Goal: Task Accomplishment & Management: Use online tool/utility

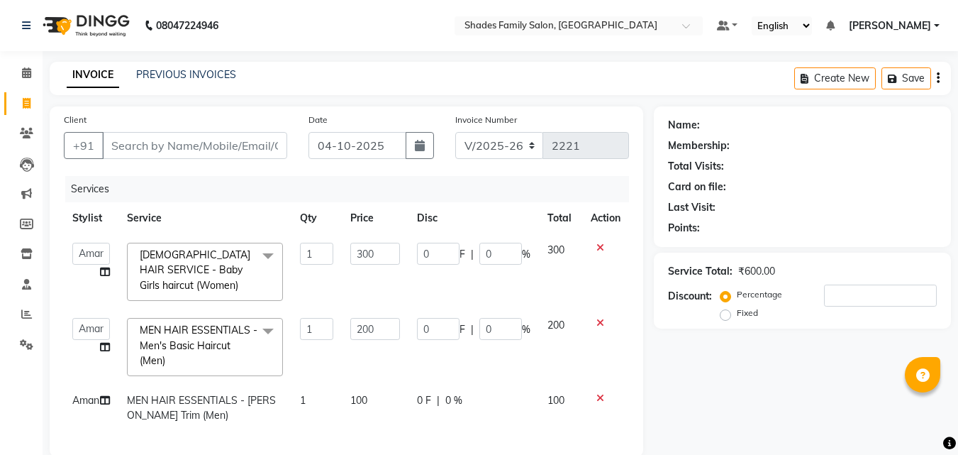
select select "7447"
select select "service"
select select "89612"
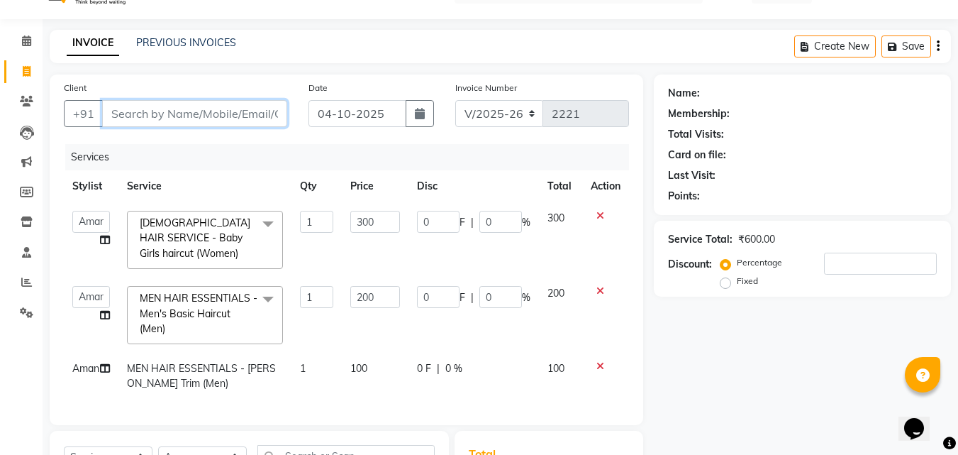
click at [177, 109] on input "Client" at bounding box center [194, 113] width 185 height 27
click at [184, 113] on input "Client" at bounding box center [194, 113] width 185 height 27
type input "8"
type input "0"
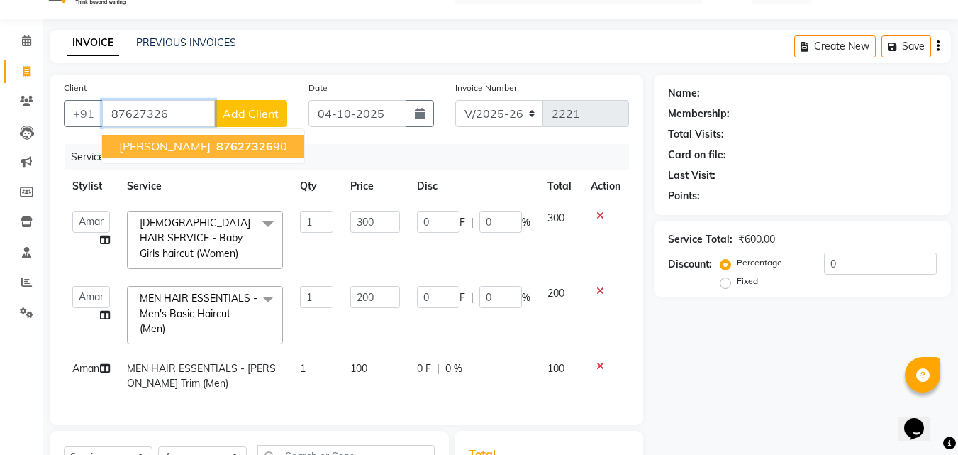
click at [216, 145] on span "87627326" at bounding box center [244, 146] width 57 height 14
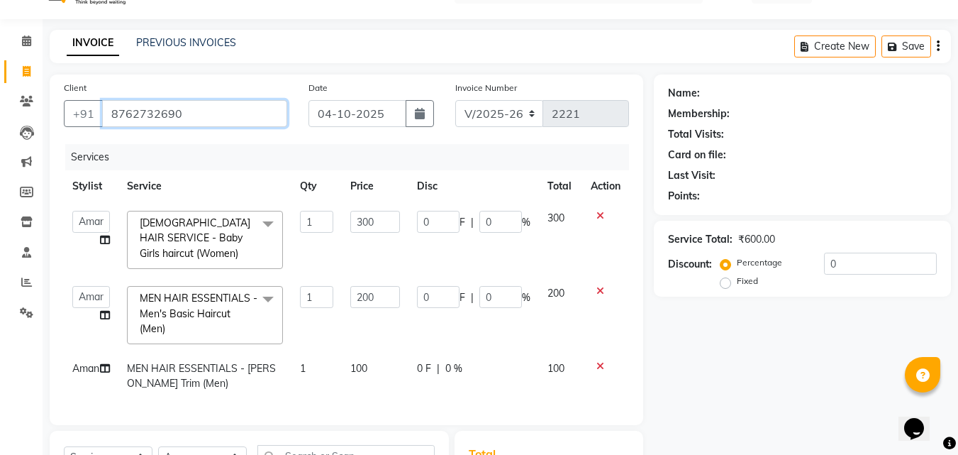
type input "8762732690"
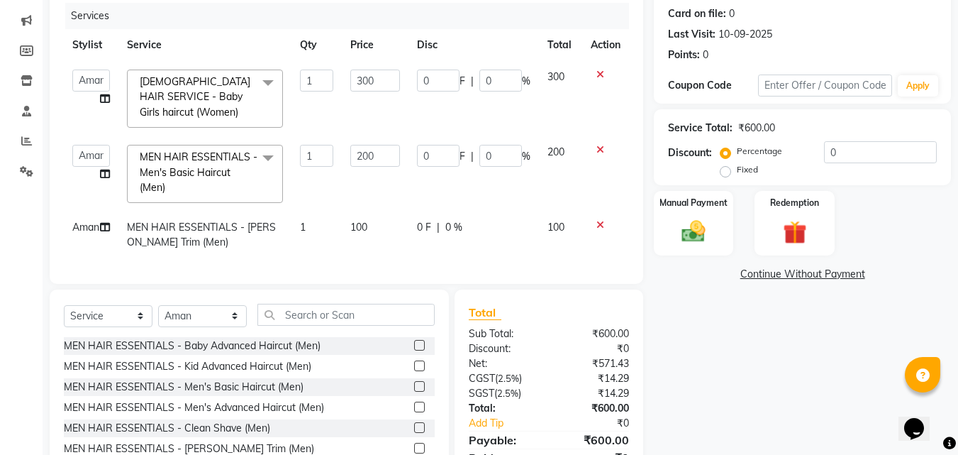
scroll to position [174, 0]
click at [596, 223] on icon at bounding box center [600, 224] width 8 height 10
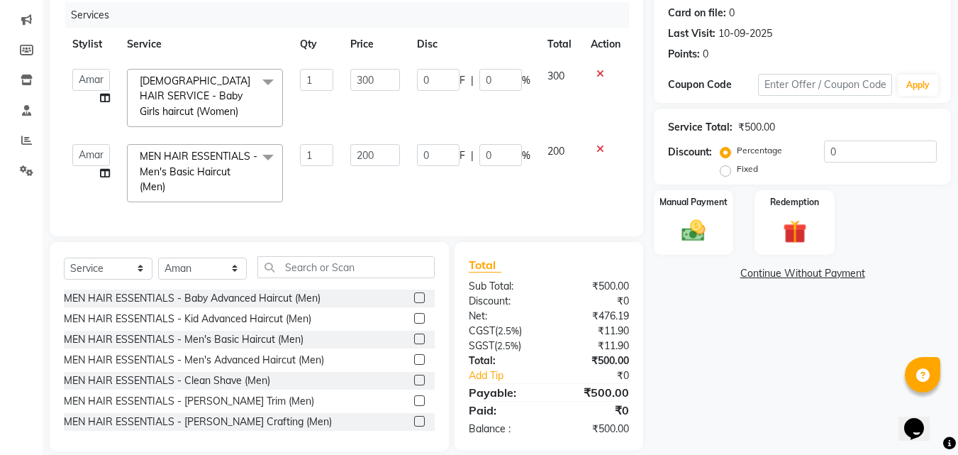
scroll to position [202, 0]
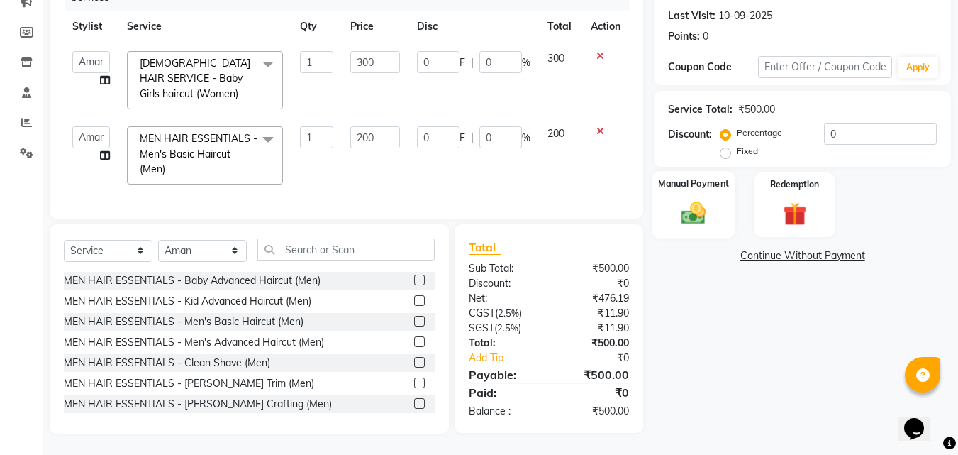
click at [683, 208] on img at bounding box center [694, 213] width 40 height 28
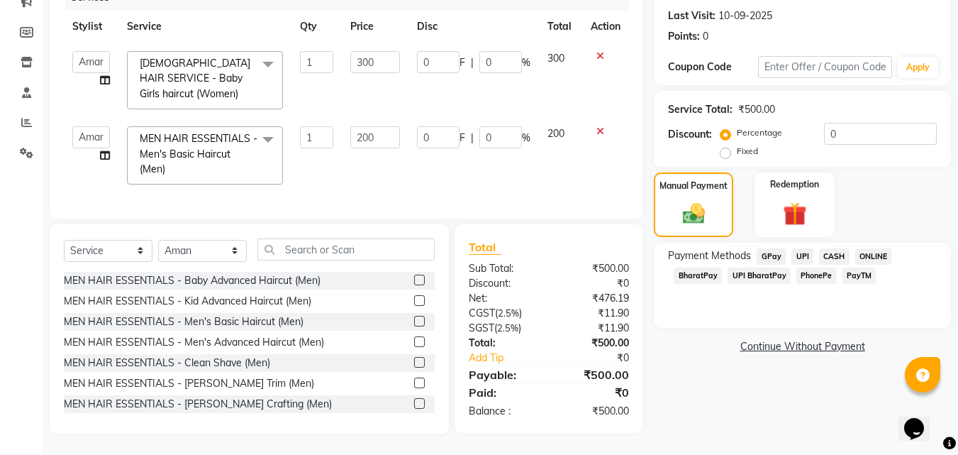
click at [875, 248] on span "ONLINE" at bounding box center [873, 256] width 37 height 16
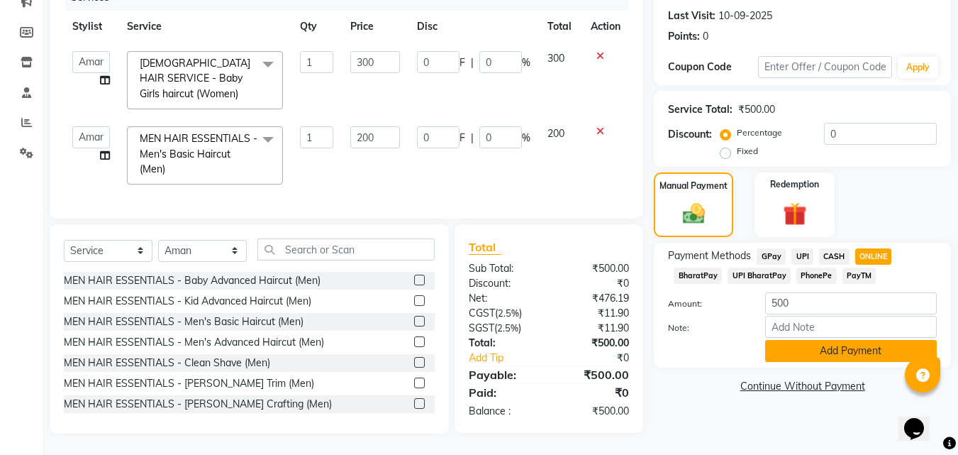
click at [817, 347] on button "Add Payment" at bounding box center [851, 351] width 172 height 22
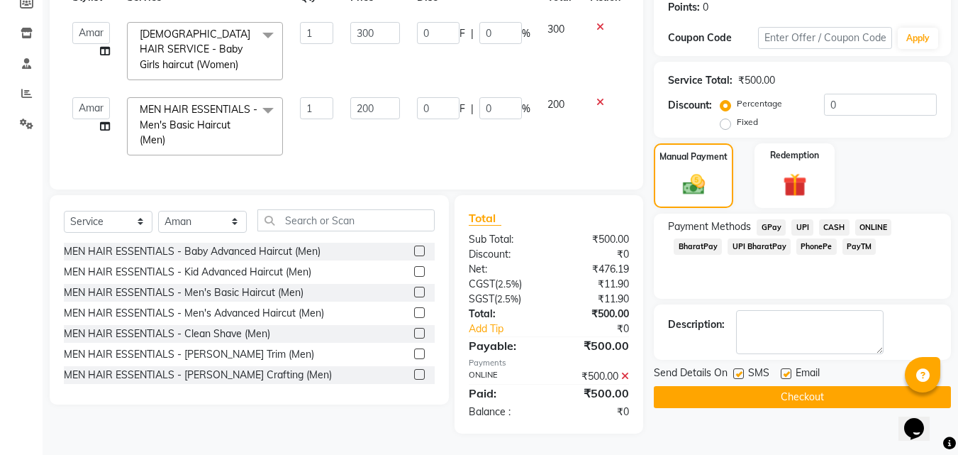
scroll to position [231, 0]
click at [837, 386] on button "Checkout" at bounding box center [802, 397] width 297 height 22
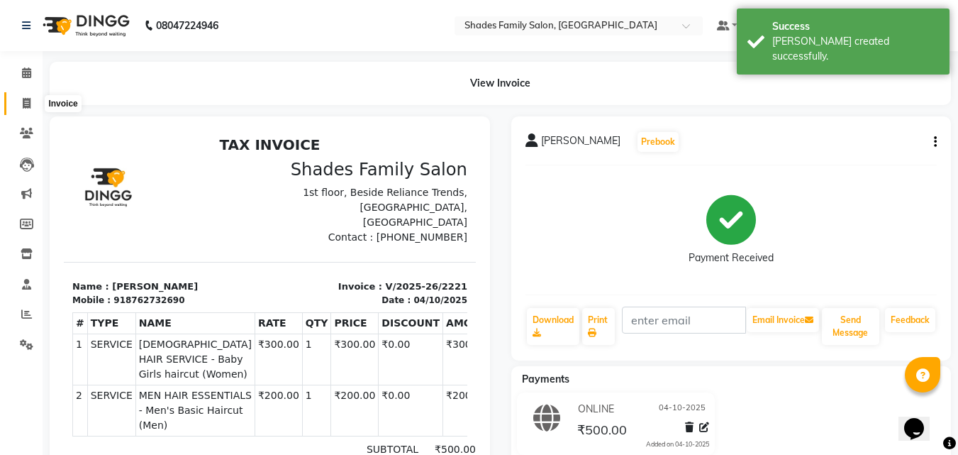
click at [23, 102] on icon at bounding box center [27, 103] width 8 height 11
select select "service"
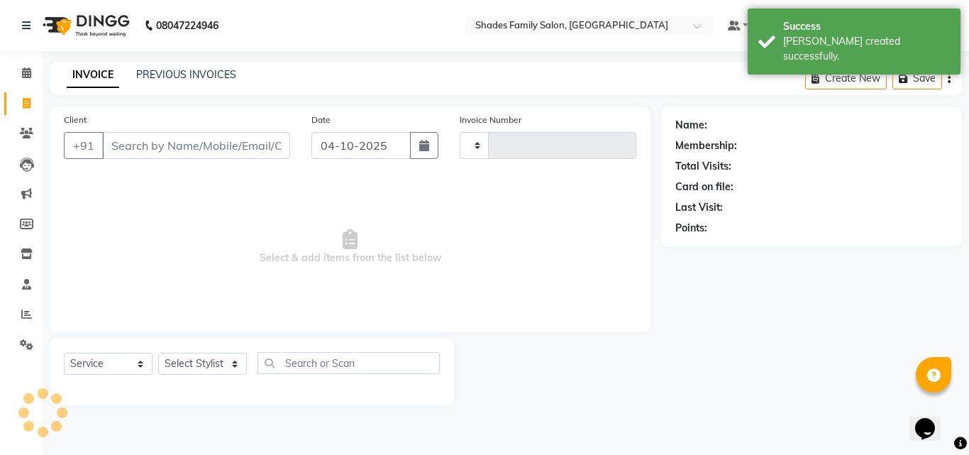
type input "2222"
select select "7447"
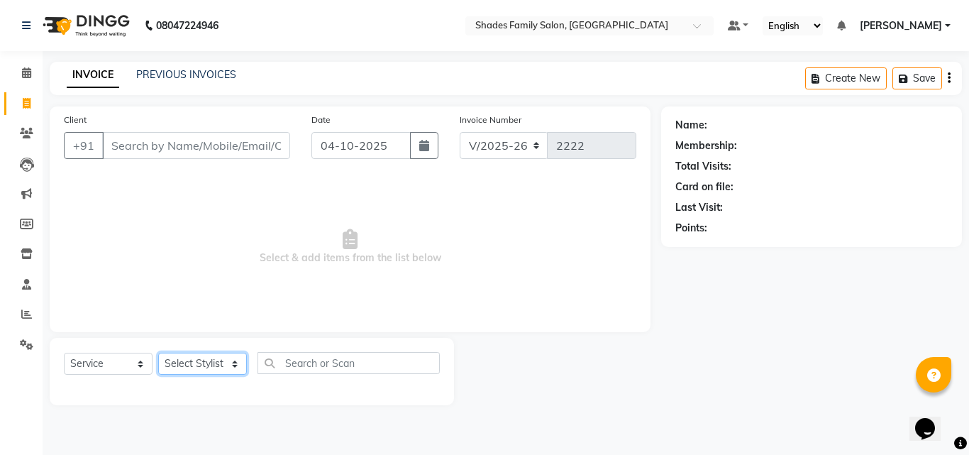
click at [212, 365] on select "Select Stylist [PERSON_NAME] [PERSON_NAME] [PERSON_NAME]" at bounding box center [202, 363] width 89 height 22
select select "90743"
click at [158, 352] on select "Select Stylist [PERSON_NAME] [PERSON_NAME] [PERSON_NAME]" at bounding box center [202, 363] width 89 height 22
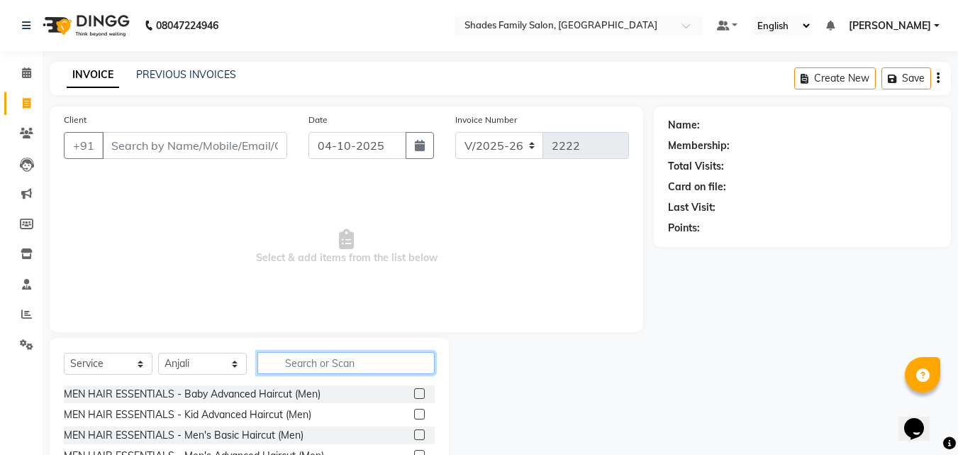
click at [299, 363] on input "text" at bounding box center [345, 363] width 177 height 22
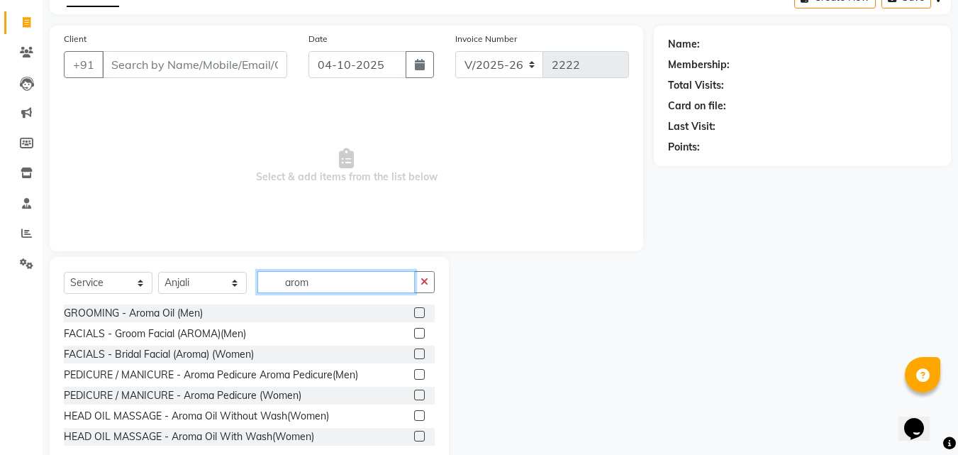
scroll to position [113, 0]
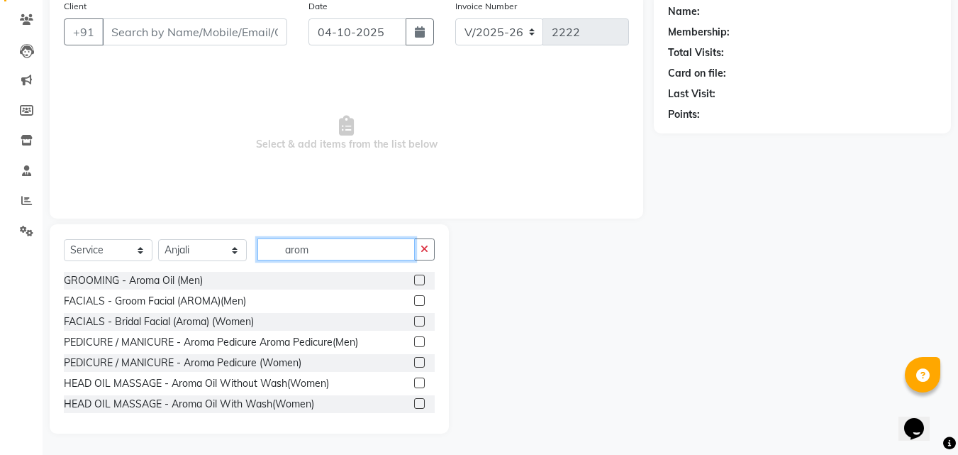
type input "arom"
click at [418, 358] on div at bounding box center [424, 363] width 21 height 18
click at [414, 360] on label at bounding box center [419, 362] width 11 height 11
click at [414, 360] on input "checkbox" at bounding box center [418, 362] width 9 height 9
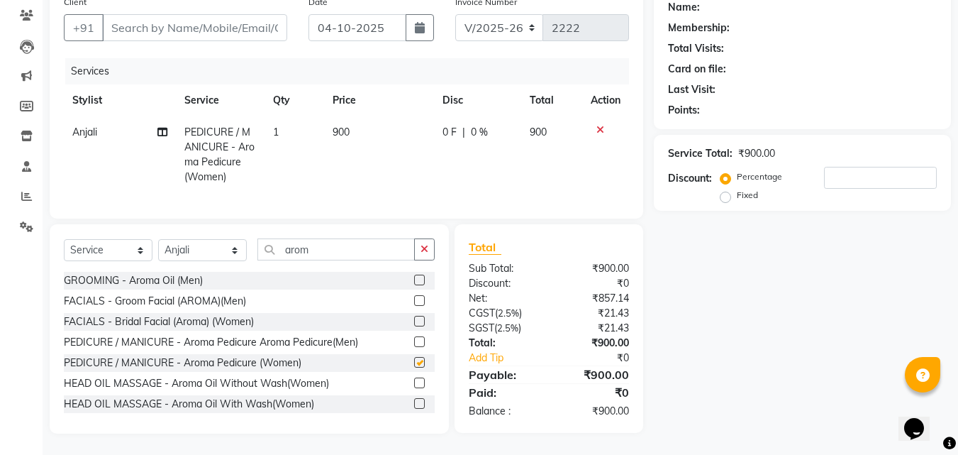
checkbox input "false"
click at [347, 134] on td "900" at bounding box center [379, 154] width 110 height 77
select select "90743"
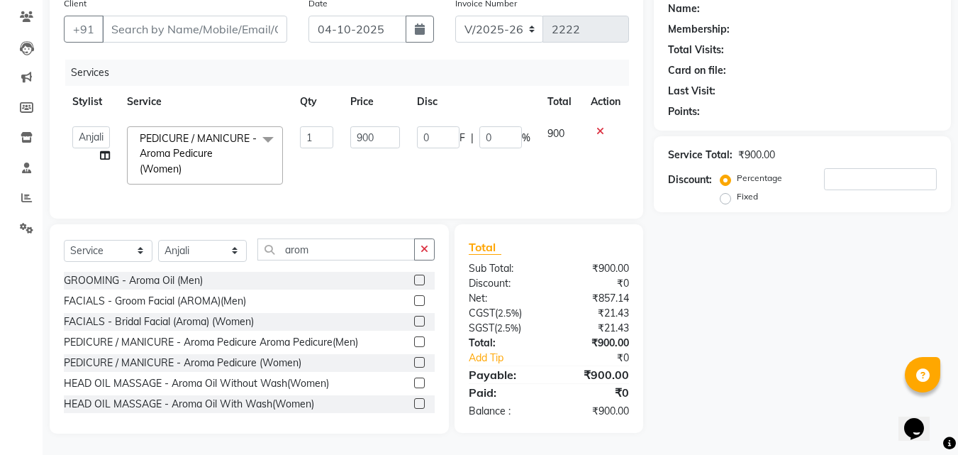
scroll to position [127, 0]
click at [365, 126] on input "900" at bounding box center [374, 137] width 49 height 22
type input "1600"
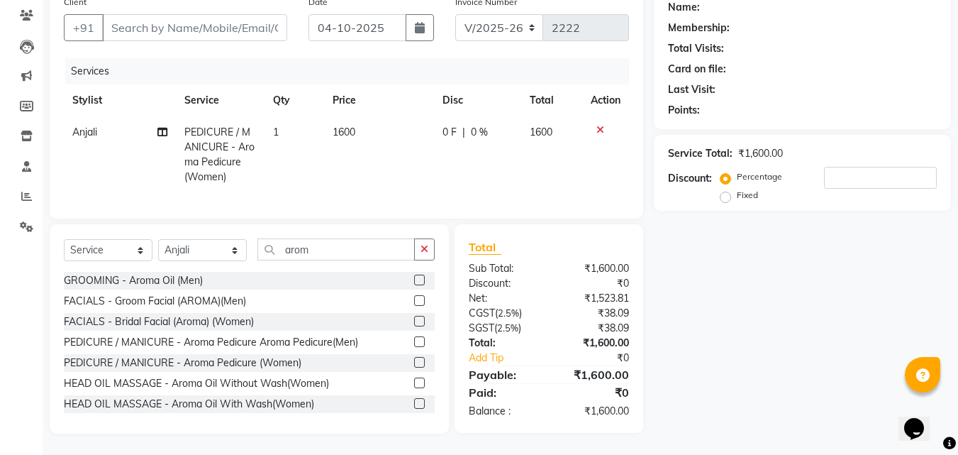
click at [423, 158] on tr "[PERSON_NAME] / MANICURE - Aroma Pedicure (Women) 1 1600 0 F | 0 % 1600" at bounding box center [346, 154] width 565 height 77
click at [196, 255] on select "Select Stylist [PERSON_NAME] [PERSON_NAME] [PERSON_NAME]" at bounding box center [202, 250] width 89 height 22
select select "69687"
click at [158, 240] on select "Select Stylist [PERSON_NAME] [PERSON_NAME] [PERSON_NAME]" at bounding box center [202, 250] width 89 height 22
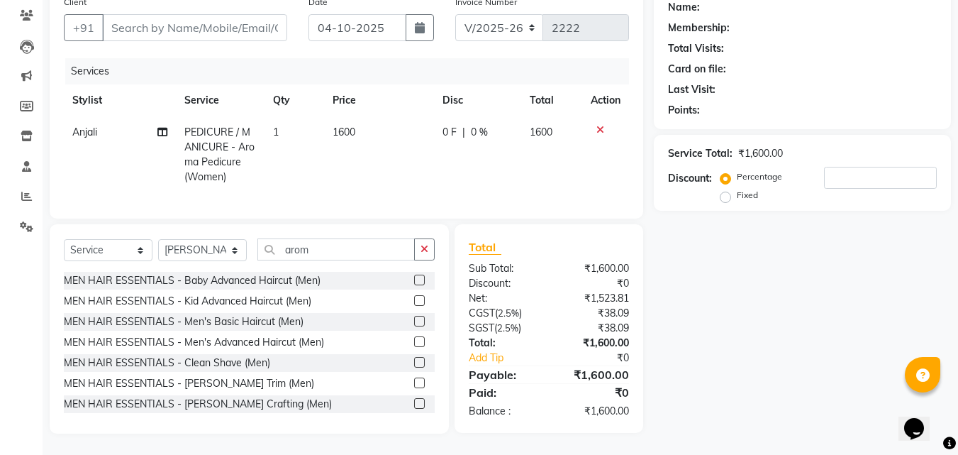
drag, startPoint x: 425, startPoint y: 252, endPoint x: 355, endPoint y: 259, distance: 71.2
click at [405, 257] on div "arom" at bounding box center [346, 249] width 177 height 22
click at [352, 259] on input "arom" at bounding box center [335, 249] width 157 height 22
drag, startPoint x: 421, startPoint y: 247, endPoint x: 359, endPoint y: 255, distance: 63.0
click at [419, 247] on button "button" at bounding box center [424, 249] width 21 height 22
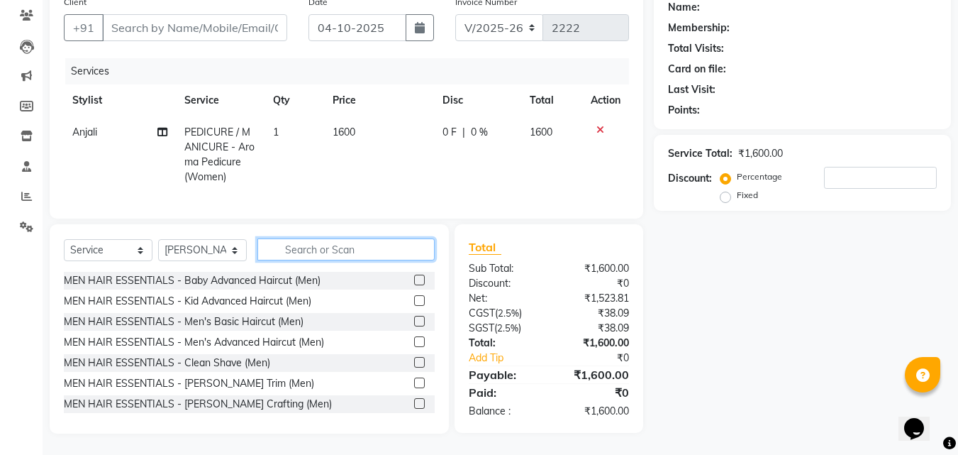
click at [359, 255] on input "text" at bounding box center [345, 249] width 177 height 22
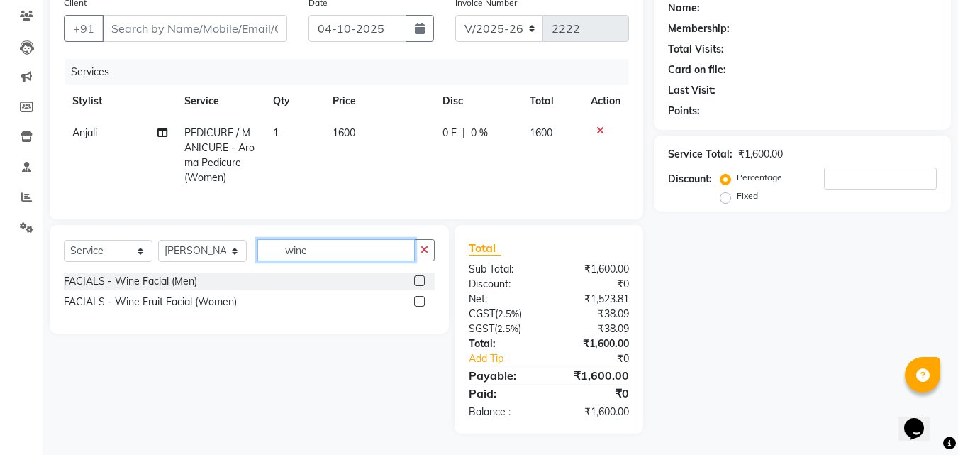
type input "wine"
click at [420, 279] on label at bounding box center [419, 280] width 11 height 11
click at [420, 279] on input "checkbox" at bounding box center [418, 281] width 9 height 9
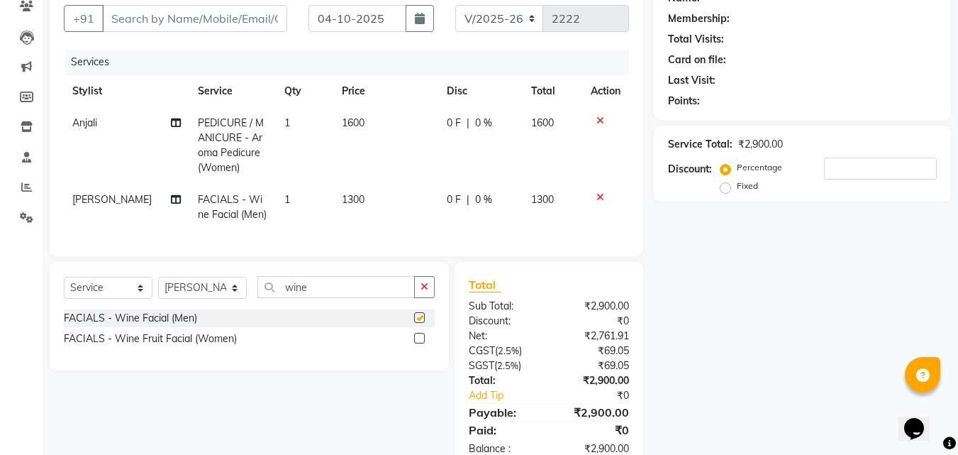
checkbox input "false"
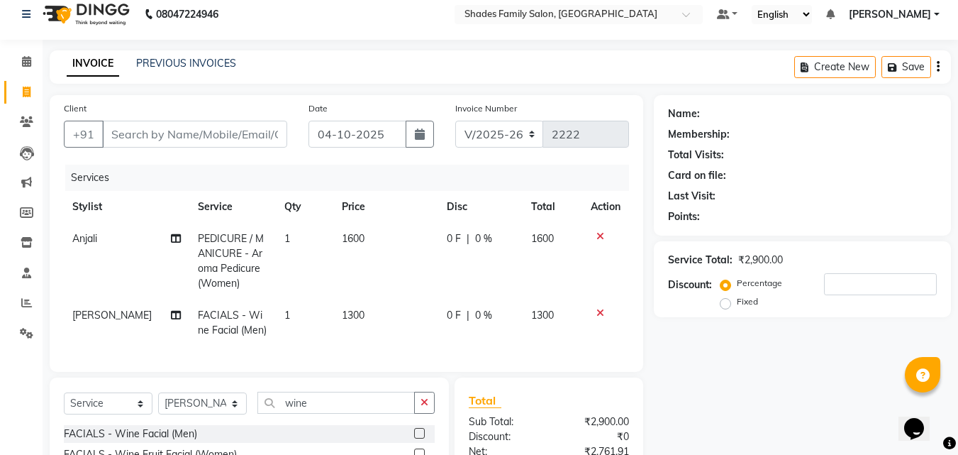
scroll to position [0, 0]
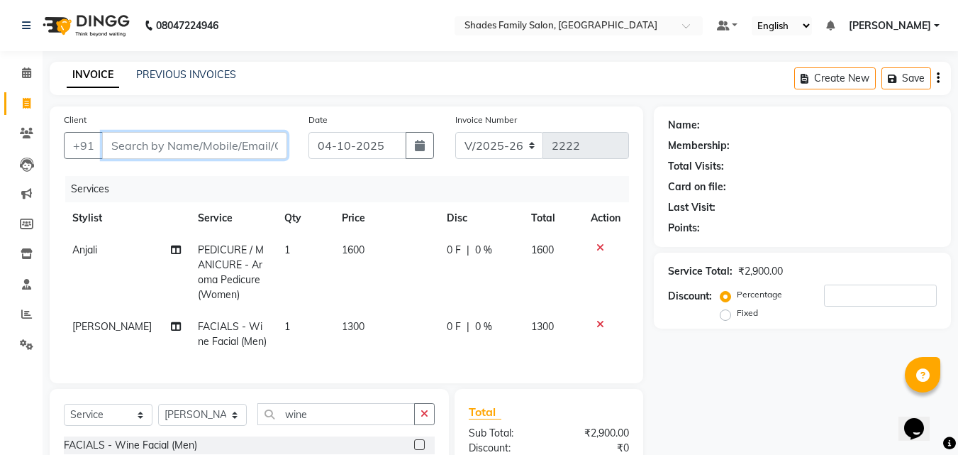
click at [230, 144] on input "Client" at bounding box center [194, 145] width 185 height 27
click at [219, 144] on input "Client" at bounding box center [194, 145] width 185 height 27
click at [218, 147] on input "Client" at bounding box center [194, 145] width 185 height 27
type input "7"
type input "0"
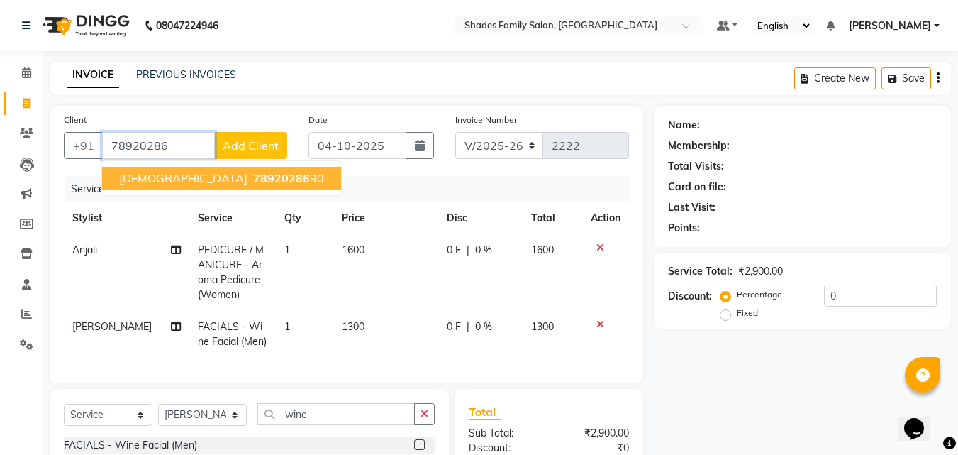
click at [253, 177] on span "78920286" at bounding box center [281, 178] width 57 height 14
type input "7892028690"
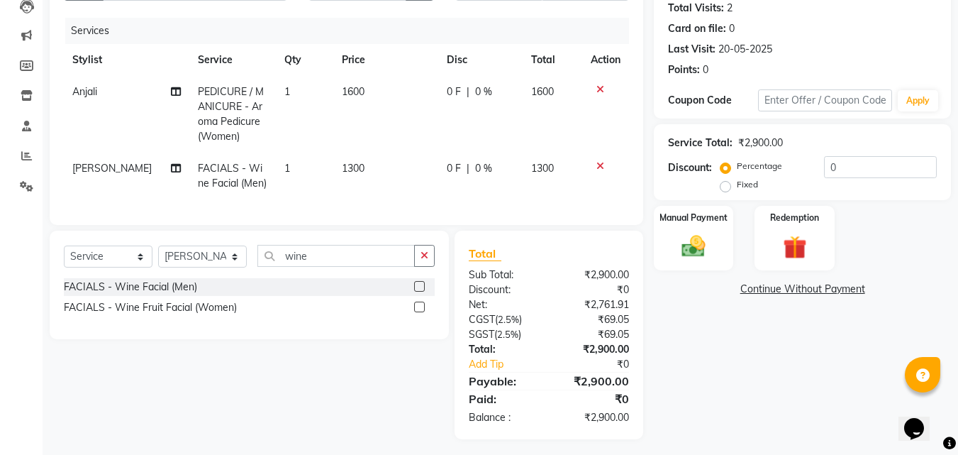
scroll to position [174, 0]
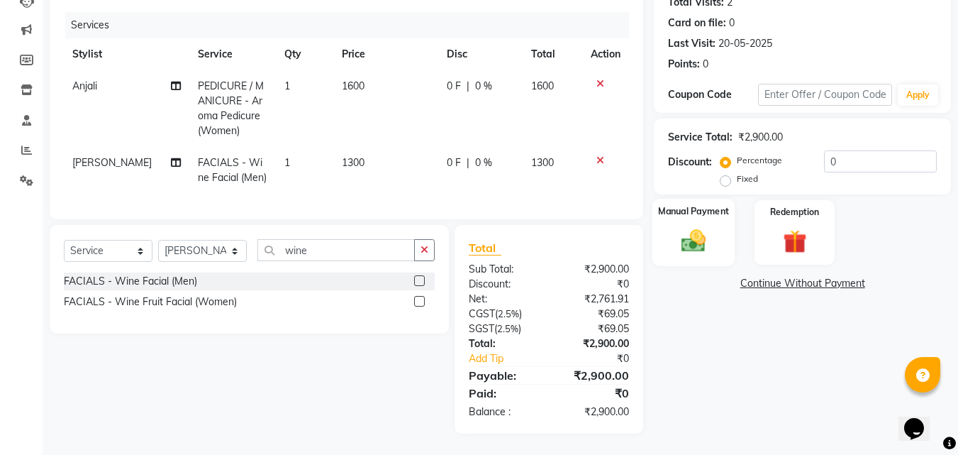
click at [687, 226] on img at bounding box center [694, 240] width 40 height 28
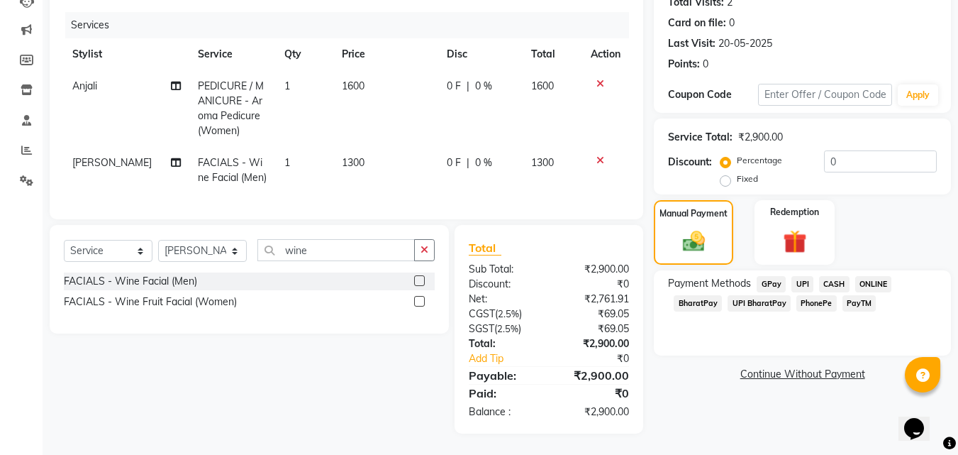
drag, startPoint x: 879, startPoint y: 267, endPoint x: 885, endPoint y: 276, distance: 11.2
click at [881, 276] on span "ONLINE" at bounding box center [873, 284] width 37 height 16
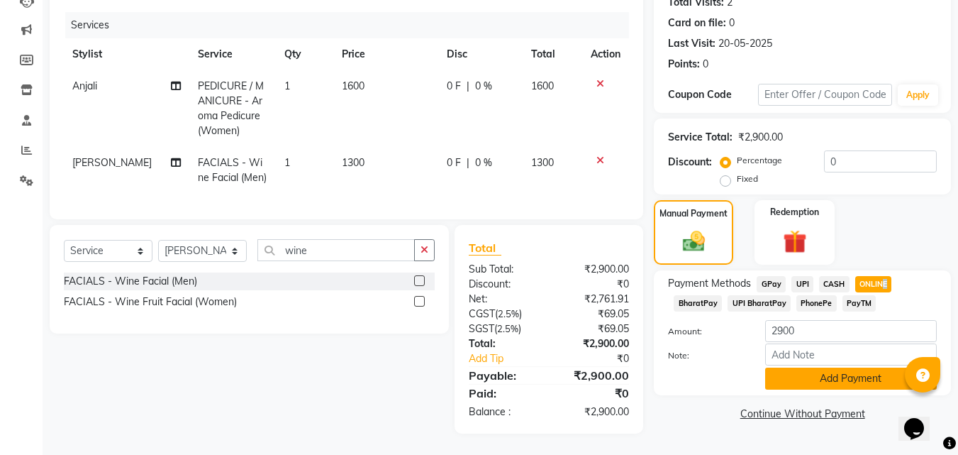
drag, startPoint x: 840, startPoint y: 369, endPoint x: 726, endPoint y: 409, distance: 120.4
click at [840, 370] on button "Add Payment" at bounding box center [851, 378] width 172 height 22
